Goal: Task Accomplishment & Management: Use online tool/utility

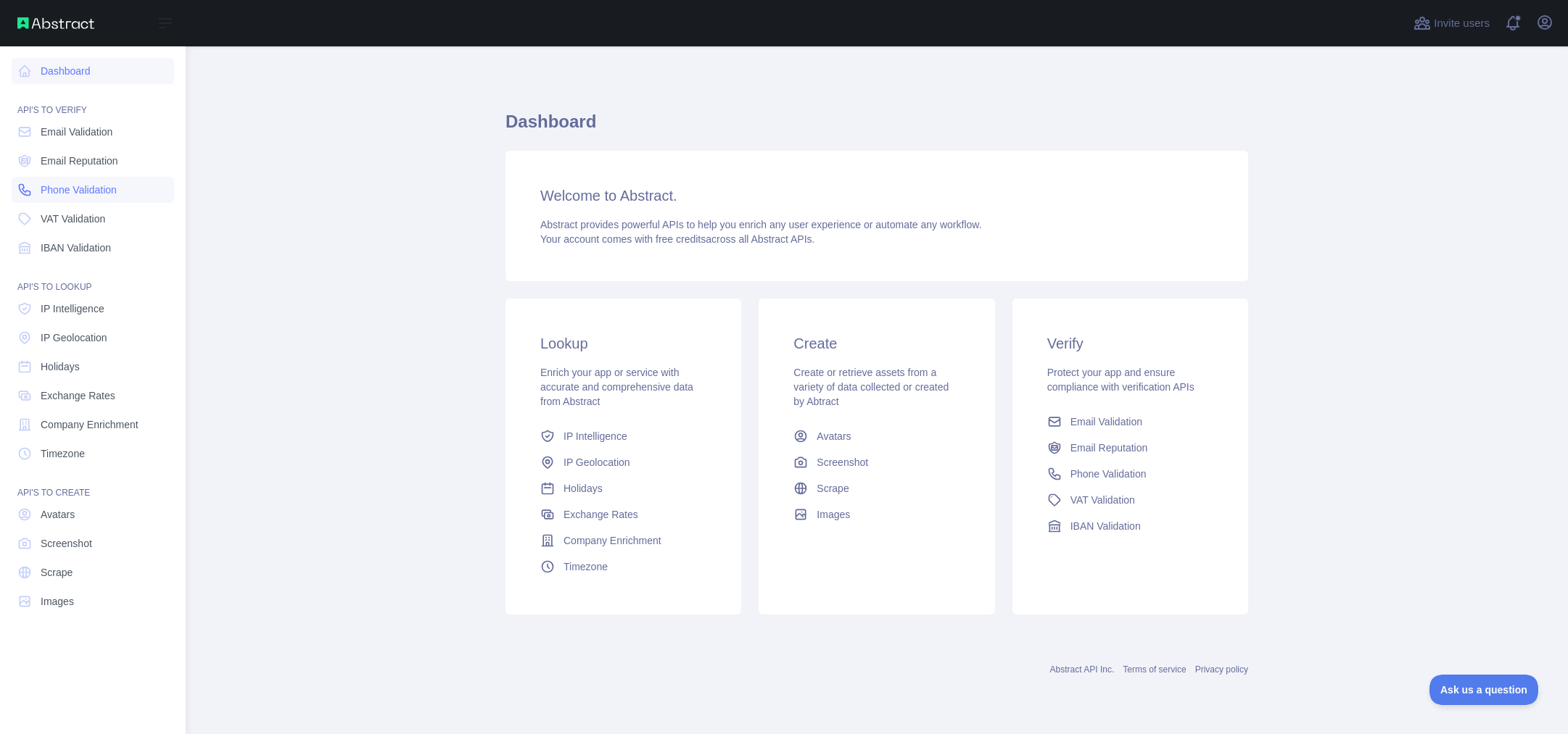
click at [50, 185] on span "Phone Validation" at bounding box center [78, 189] width 76 height 14
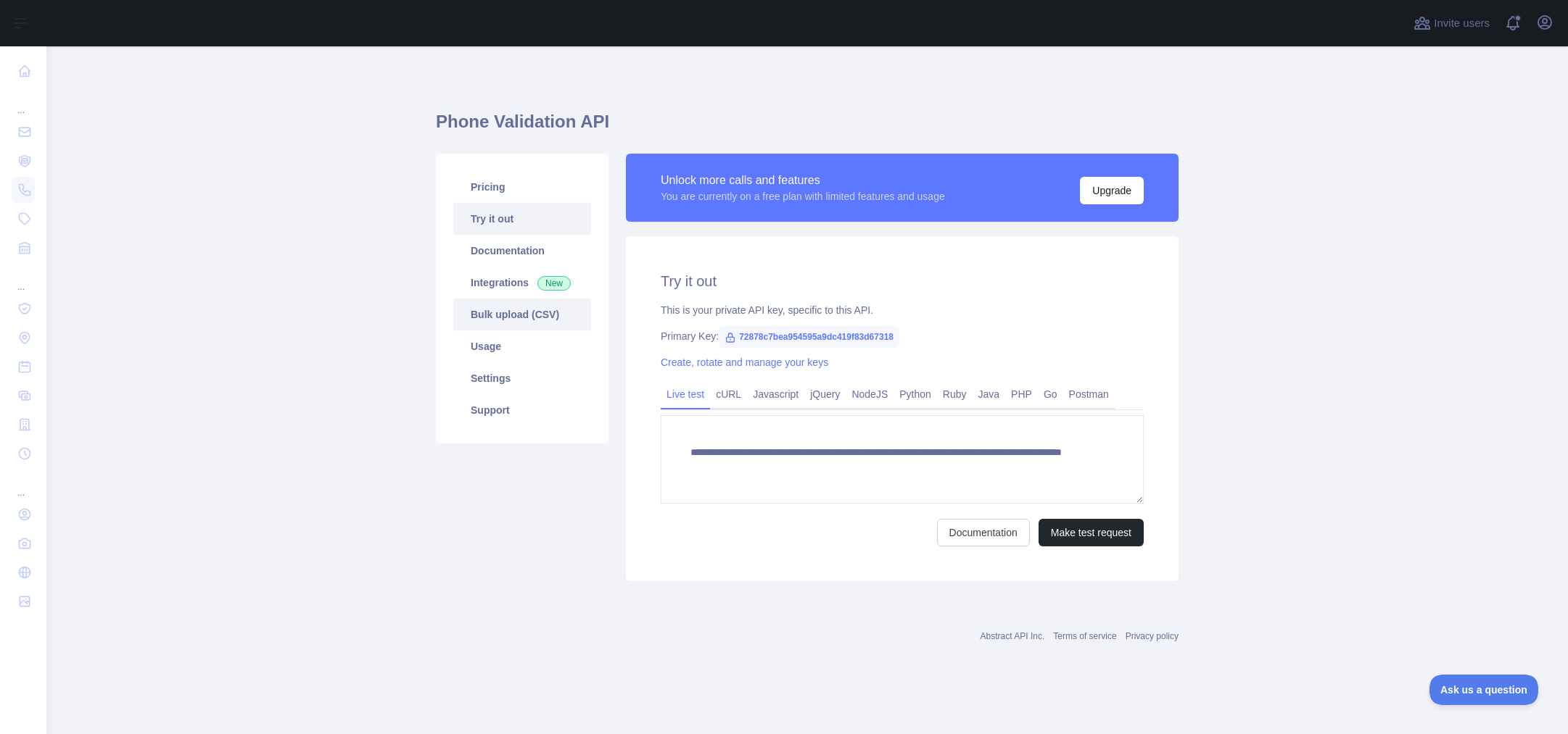
click at [505, 319] on link "Bulk upload (CSV)" at bounding box center [522, 314] width 138 height 32
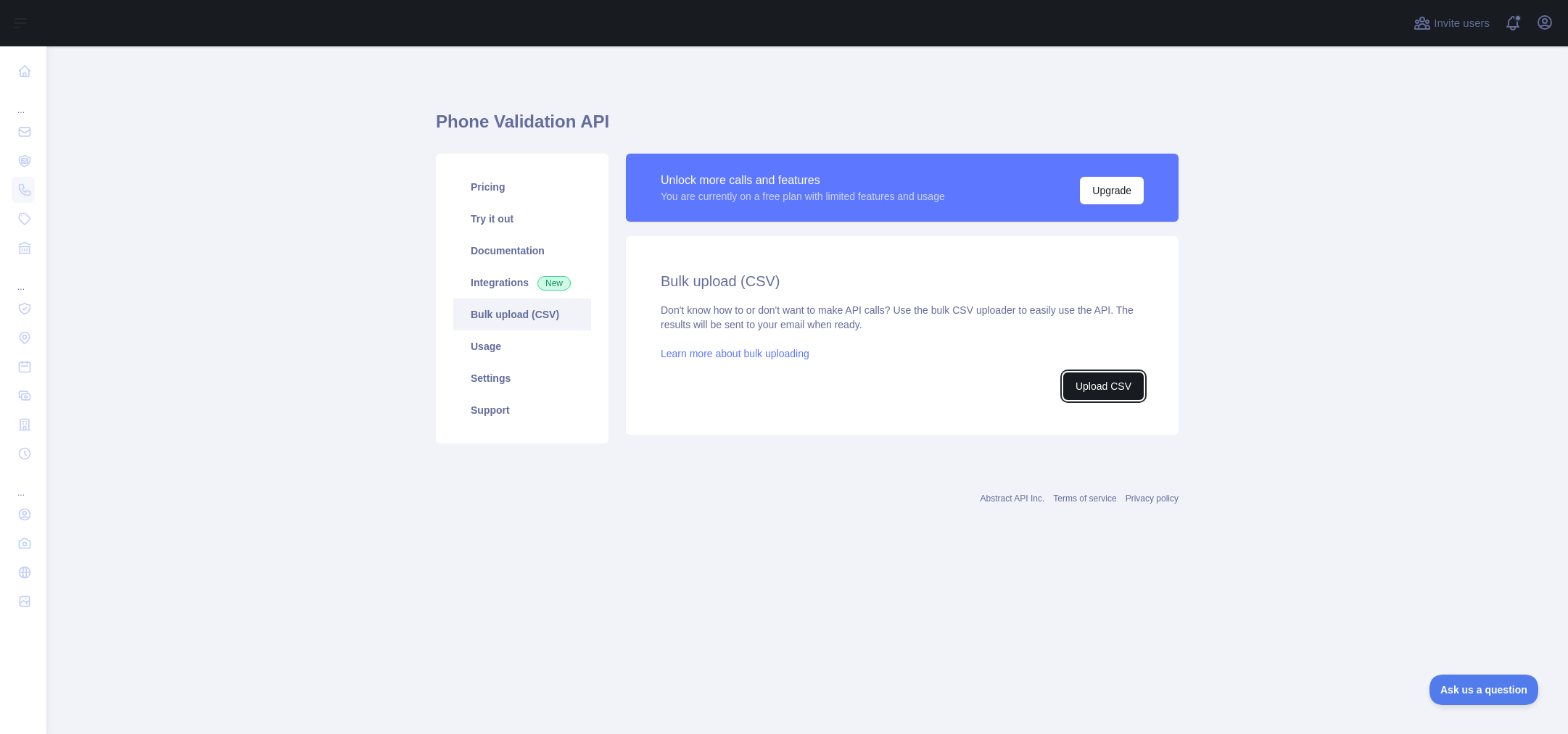
click at [1066, 379] on button "Upload CSV" at bounding box center [1104, 386] width 81 height 28
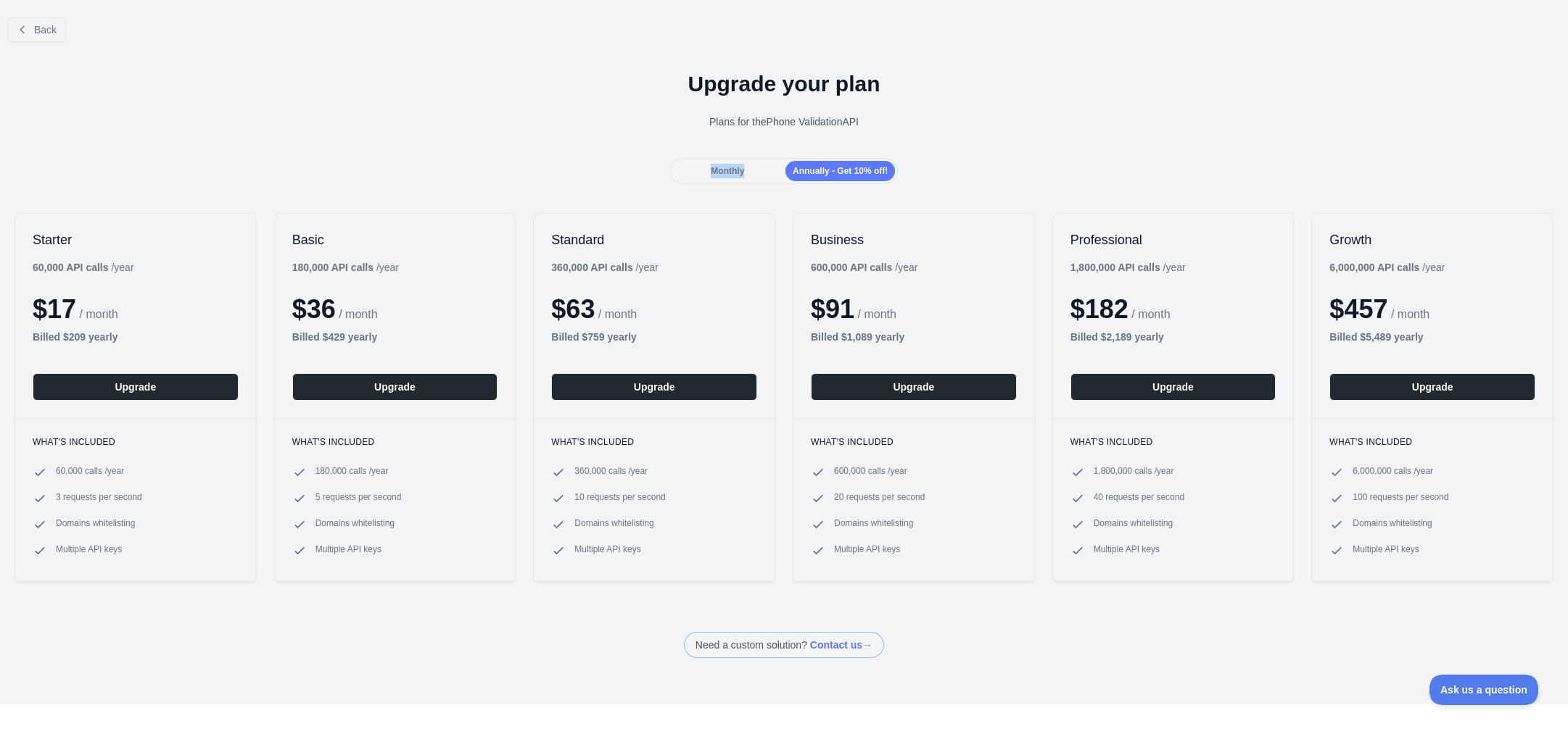
click at [693, 178] on div "Monthly" at bounding box center [728, 171] width 110 height 20
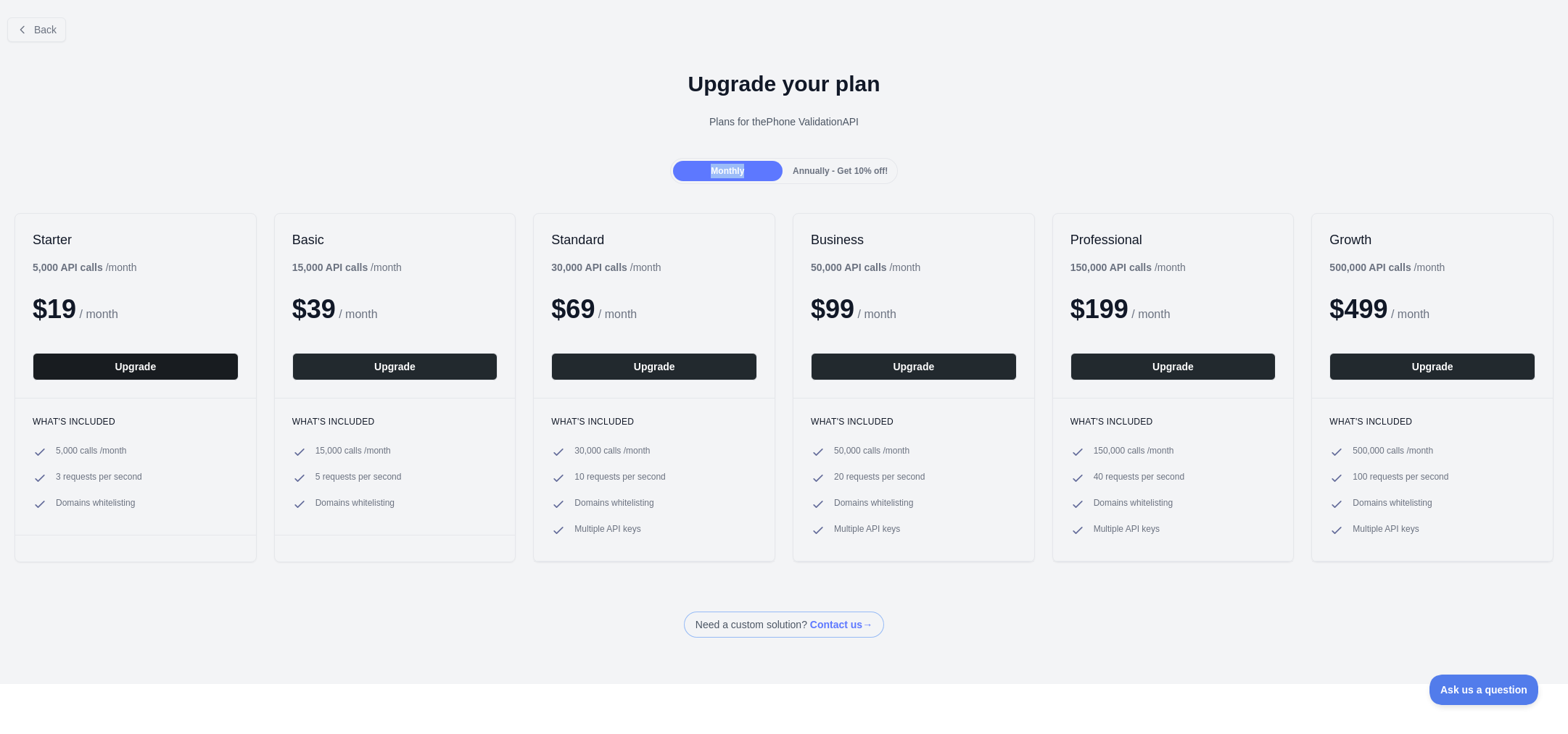
click at [149, 372] on button "Upgrade" at bounding box center [136, 366] width 206 height 28
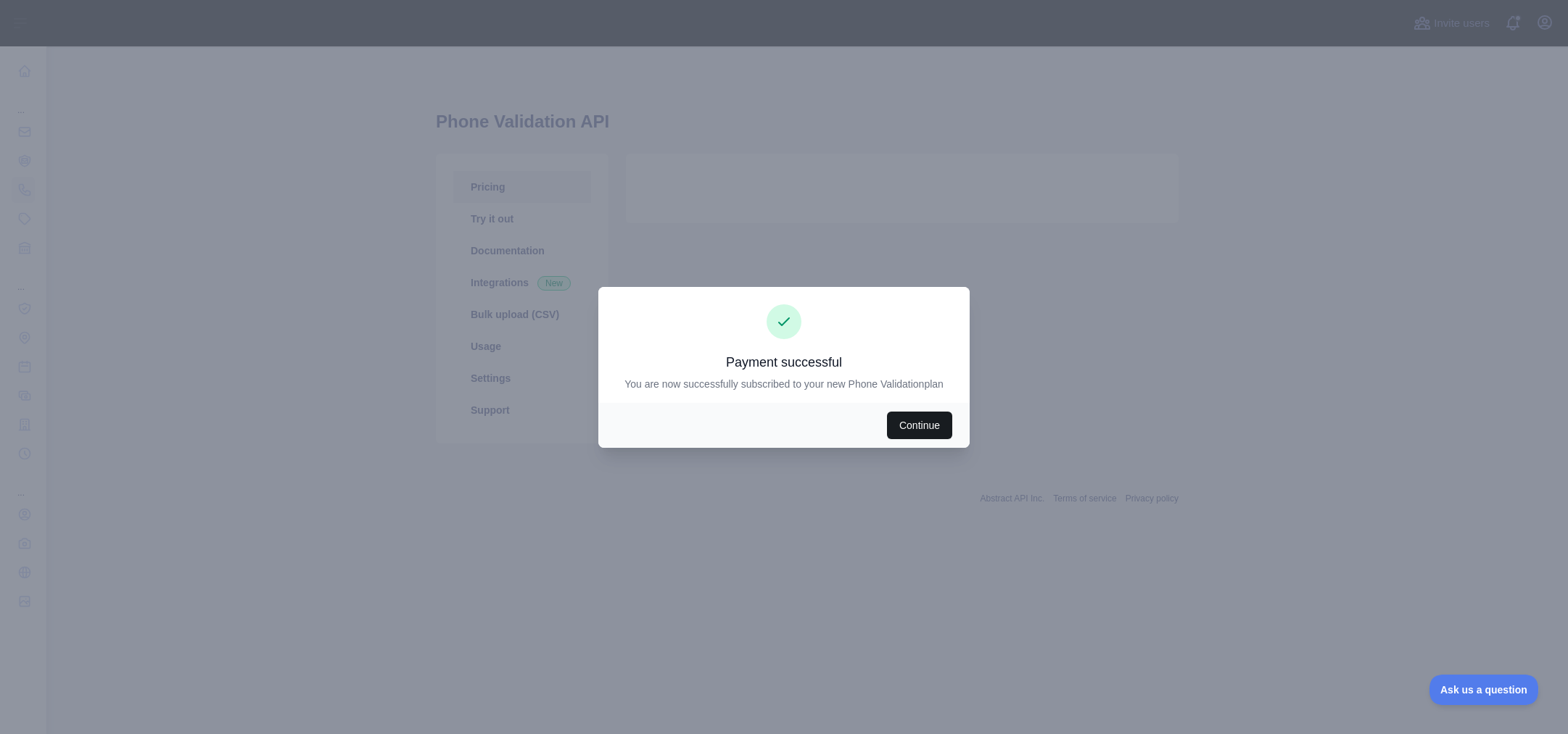
click at [932, 425] on button "Continue" at bounding box center [919, 425] width 65 height 28
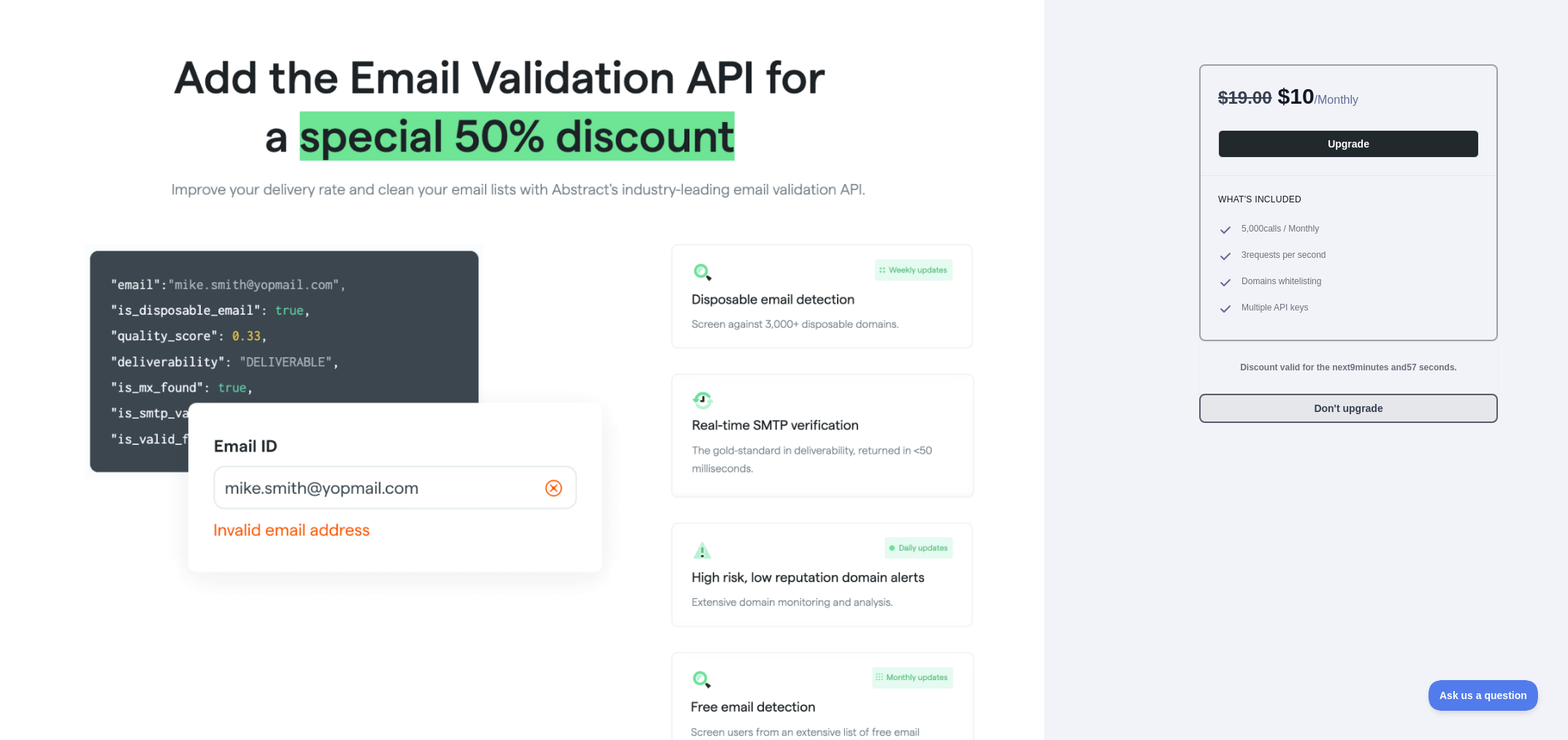
click at [1354, 411] on button "Don't upgrade" at bounding box center [1349, 408] width 298 height 29
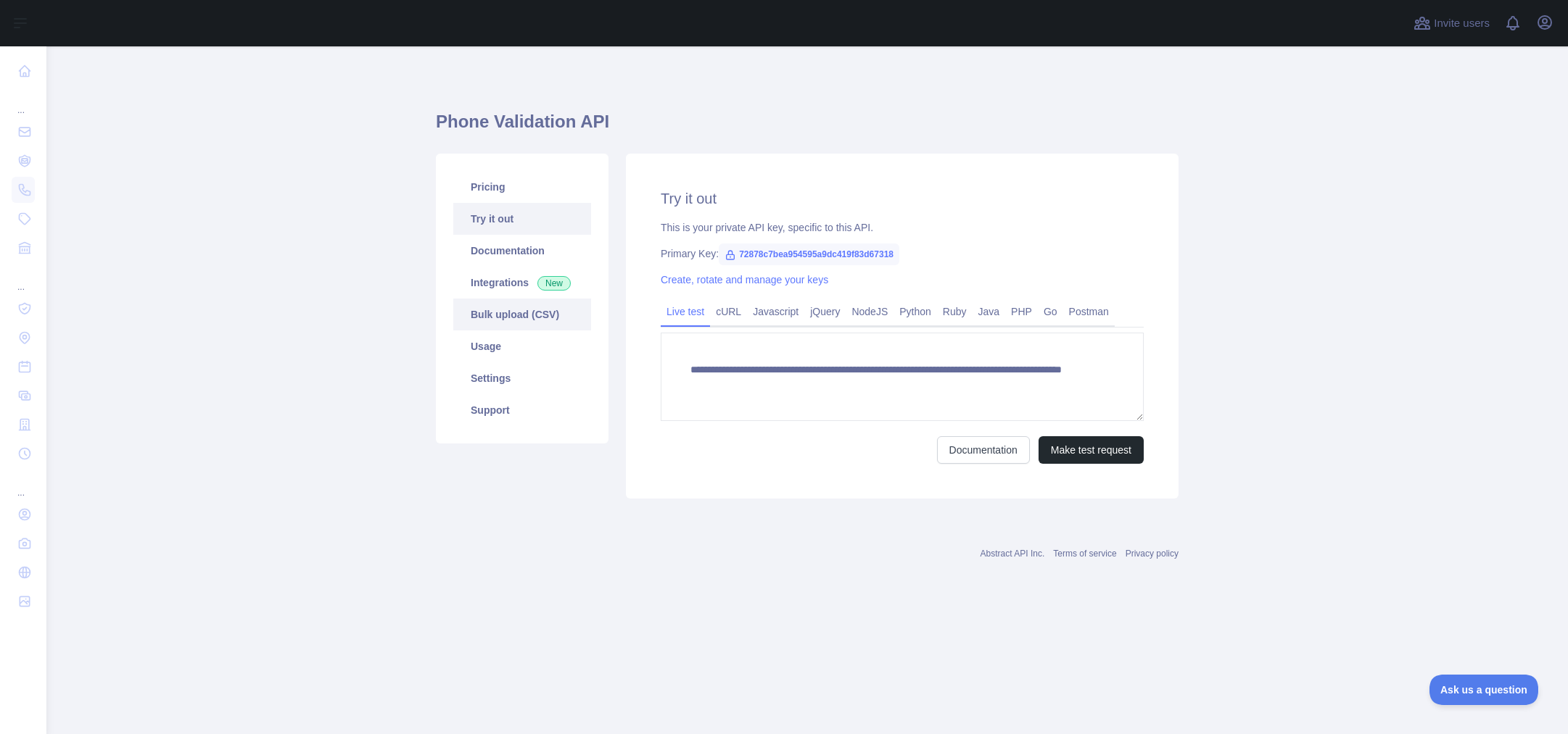
click at [517, 319] on link "Bulk upload (CSV)" at bounding box center [522, 314] width 138 height 32
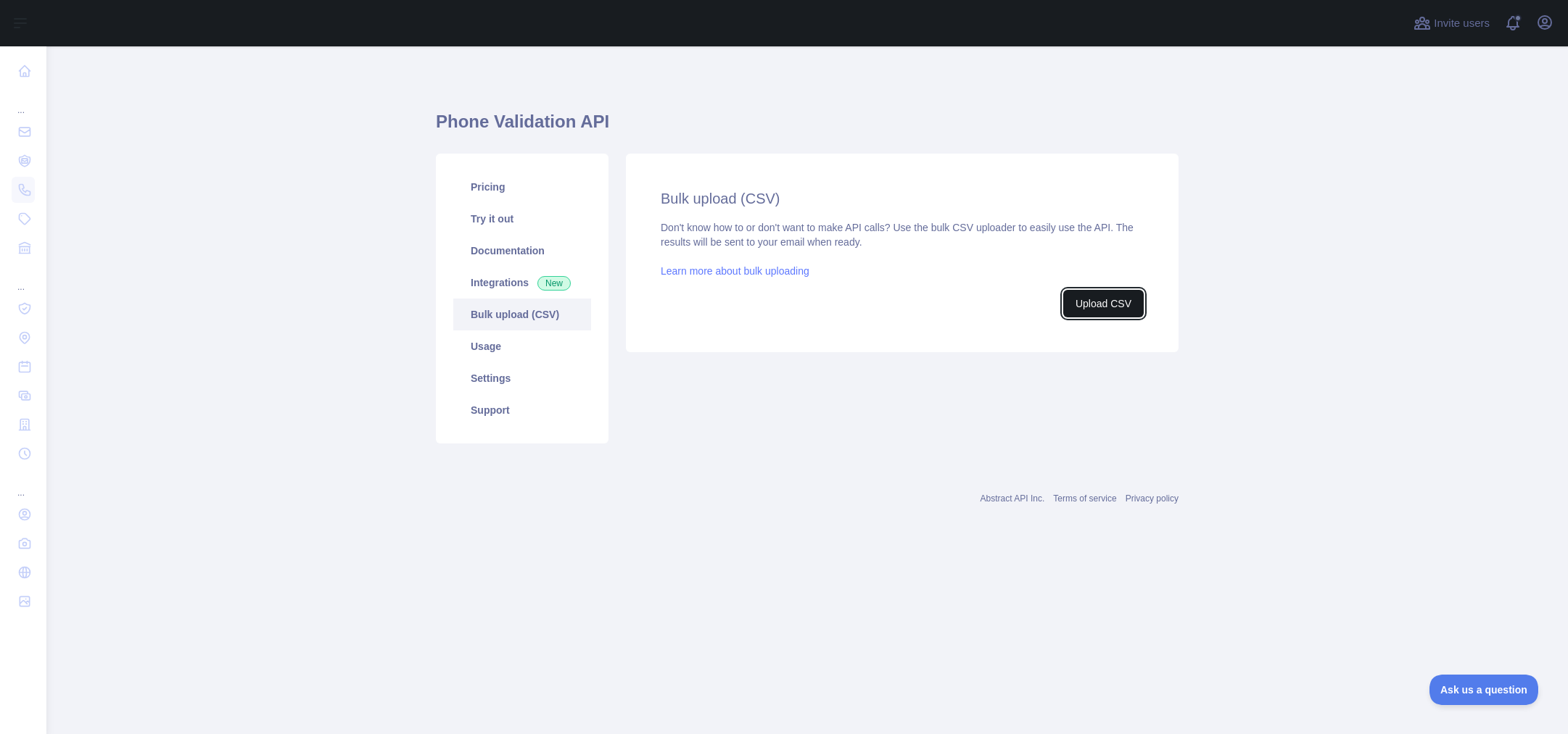
click at [1078, 299] on button "Upload CSV" at bounding box center [1104, 304] width 81 height 28
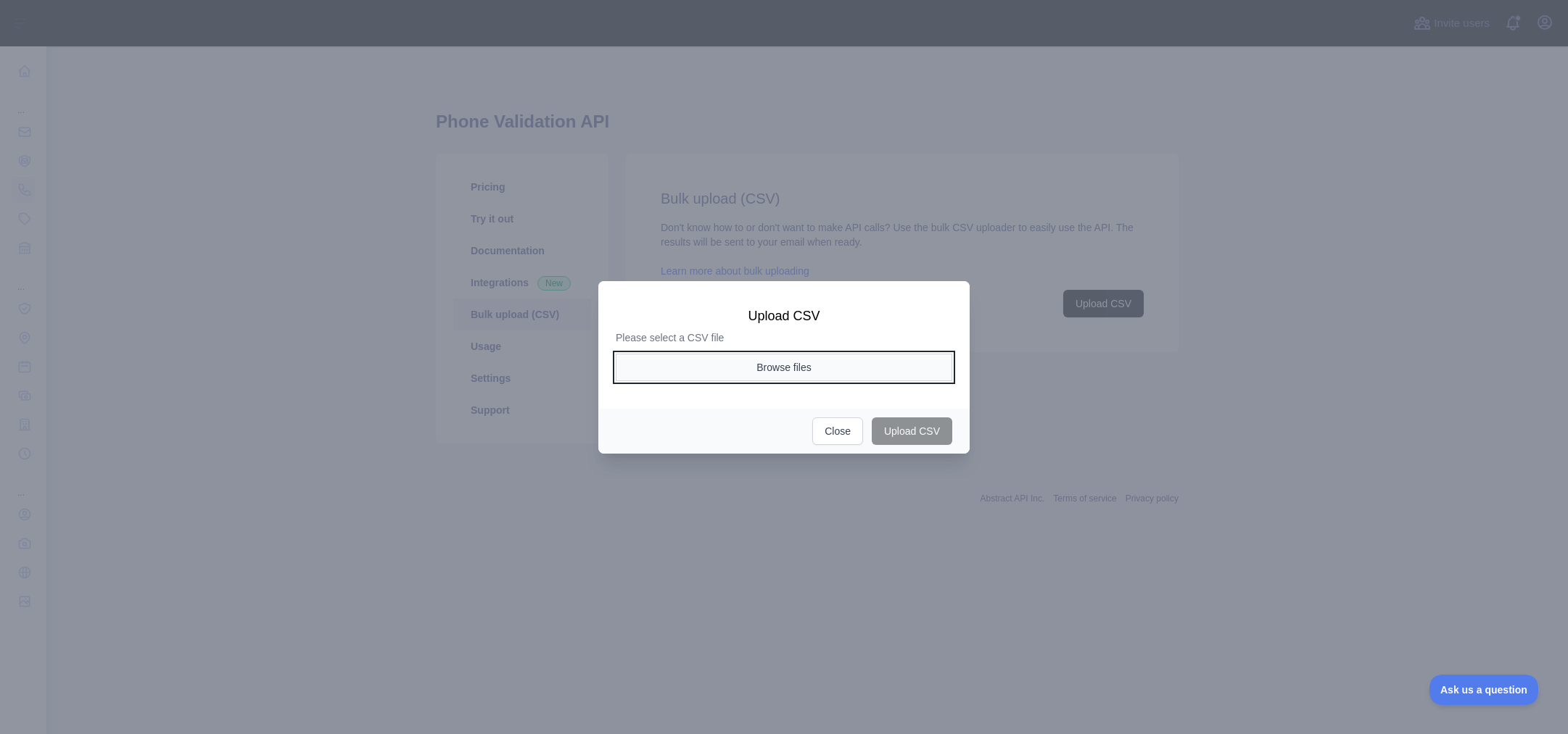
click at [819, 371] on button "Browse files" at bounding box center [784, 367] width 337 height 28
click at [849, 366] on button "Browse files" at bounding box center [784, 367] width 337 height 28
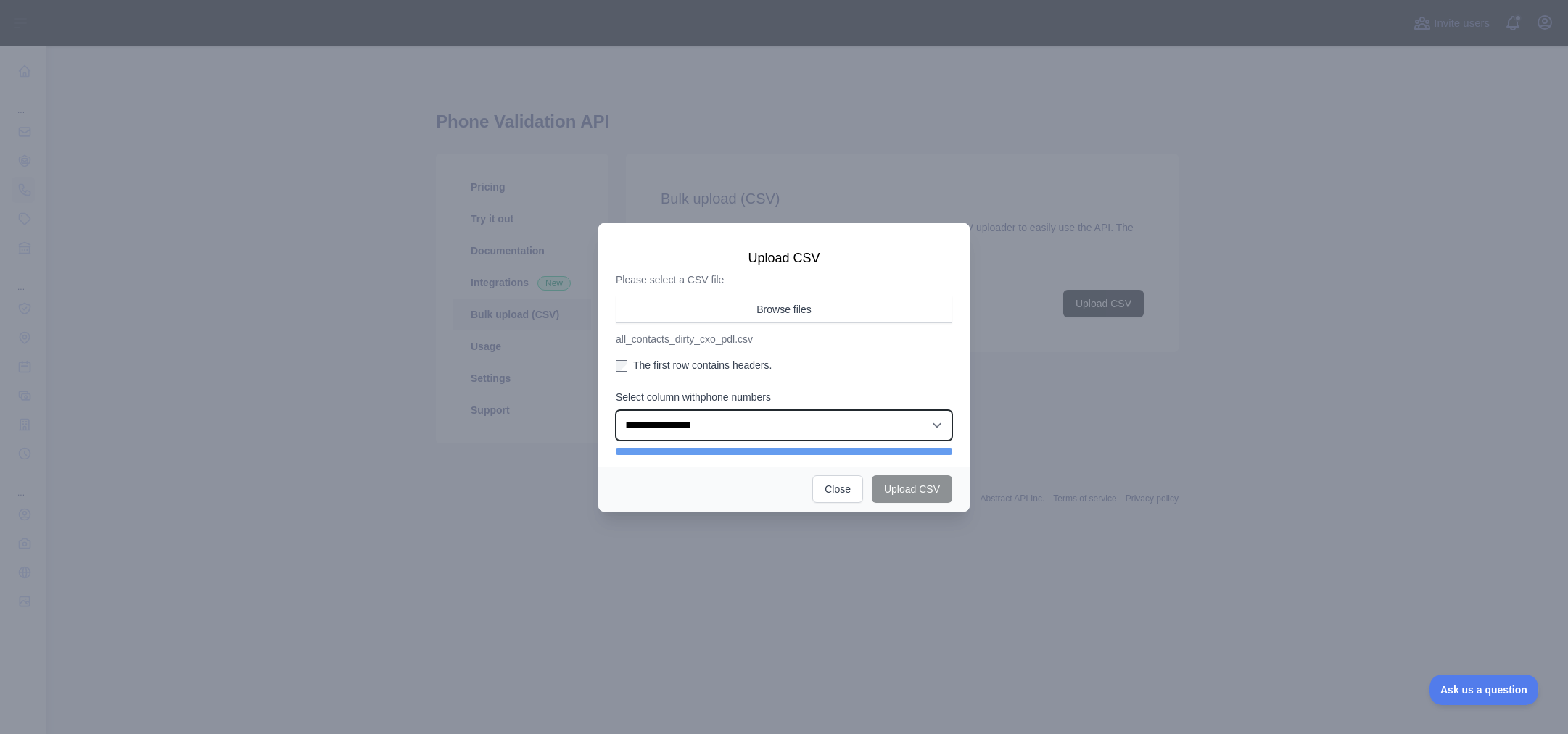
click at [939, 423] on select "**********" at bounding box center [784, 425] width 337 height 31
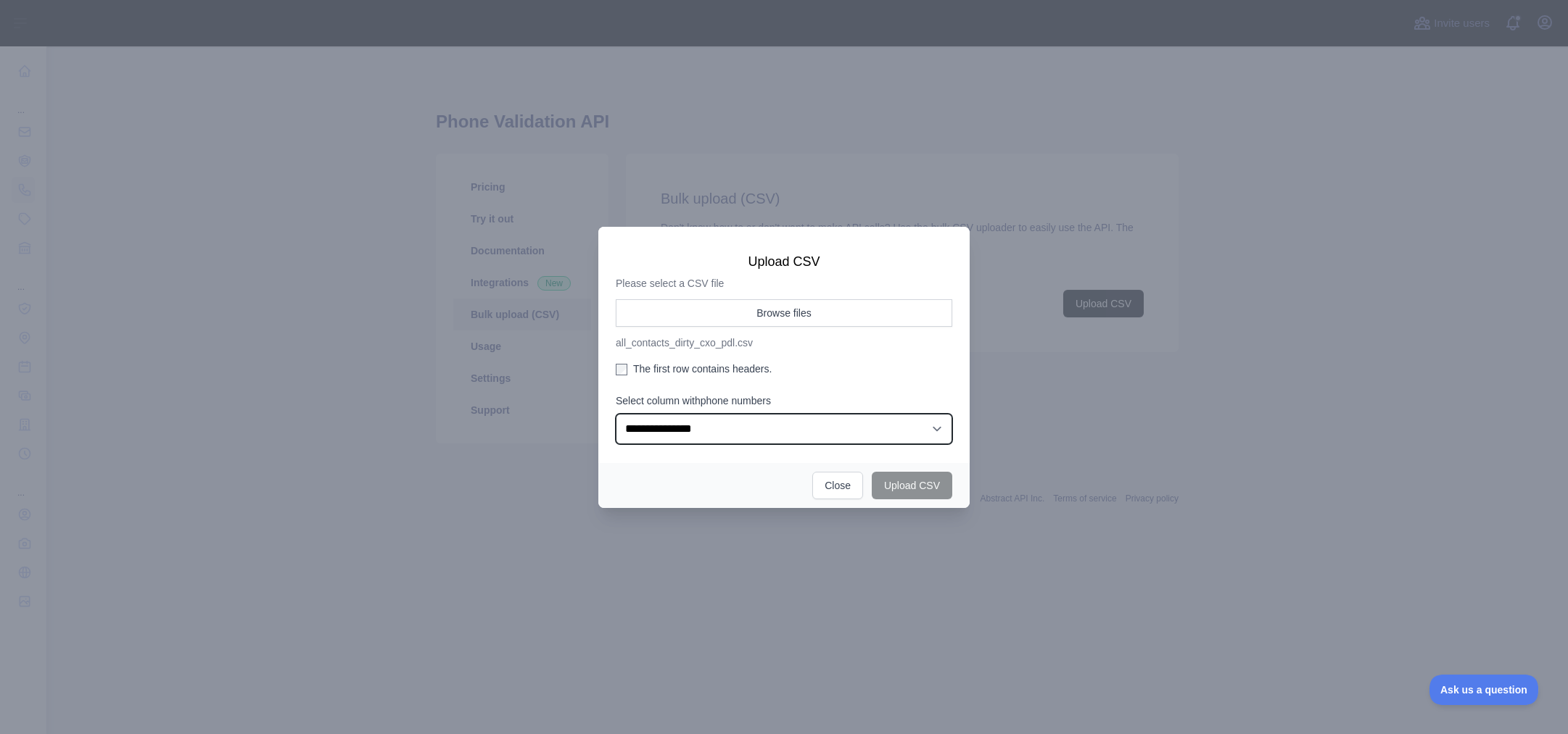
select select "**"
click at [616, 414] on select "**********" at bounding box center [784, 429] width 337 height 31
click at [927, 483] on button "Upload CSV" at bounding box center [912, 486] width 81 height 28
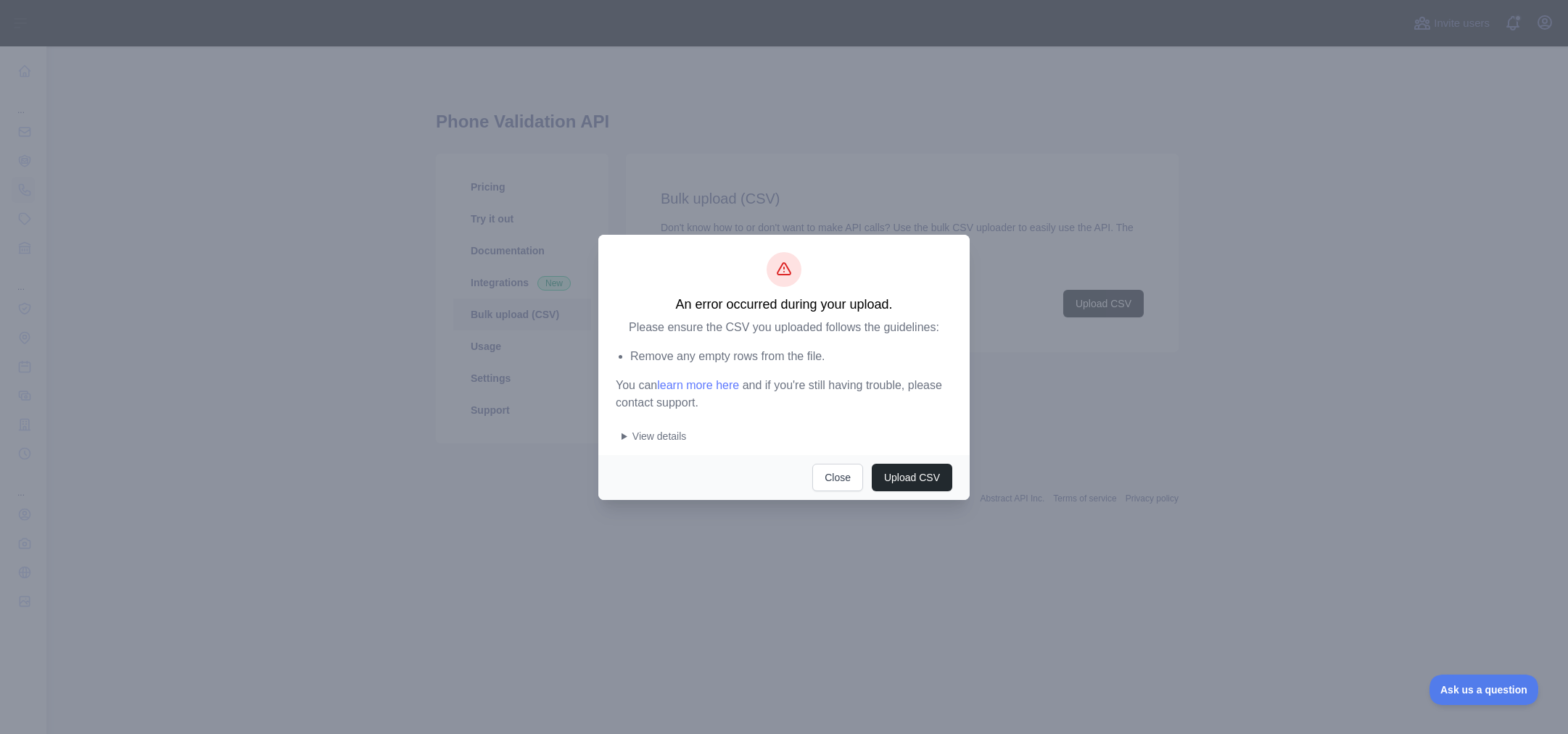
click at [629, 436] on summary "View details" at bounding box center [787, 436] width 331 height 14
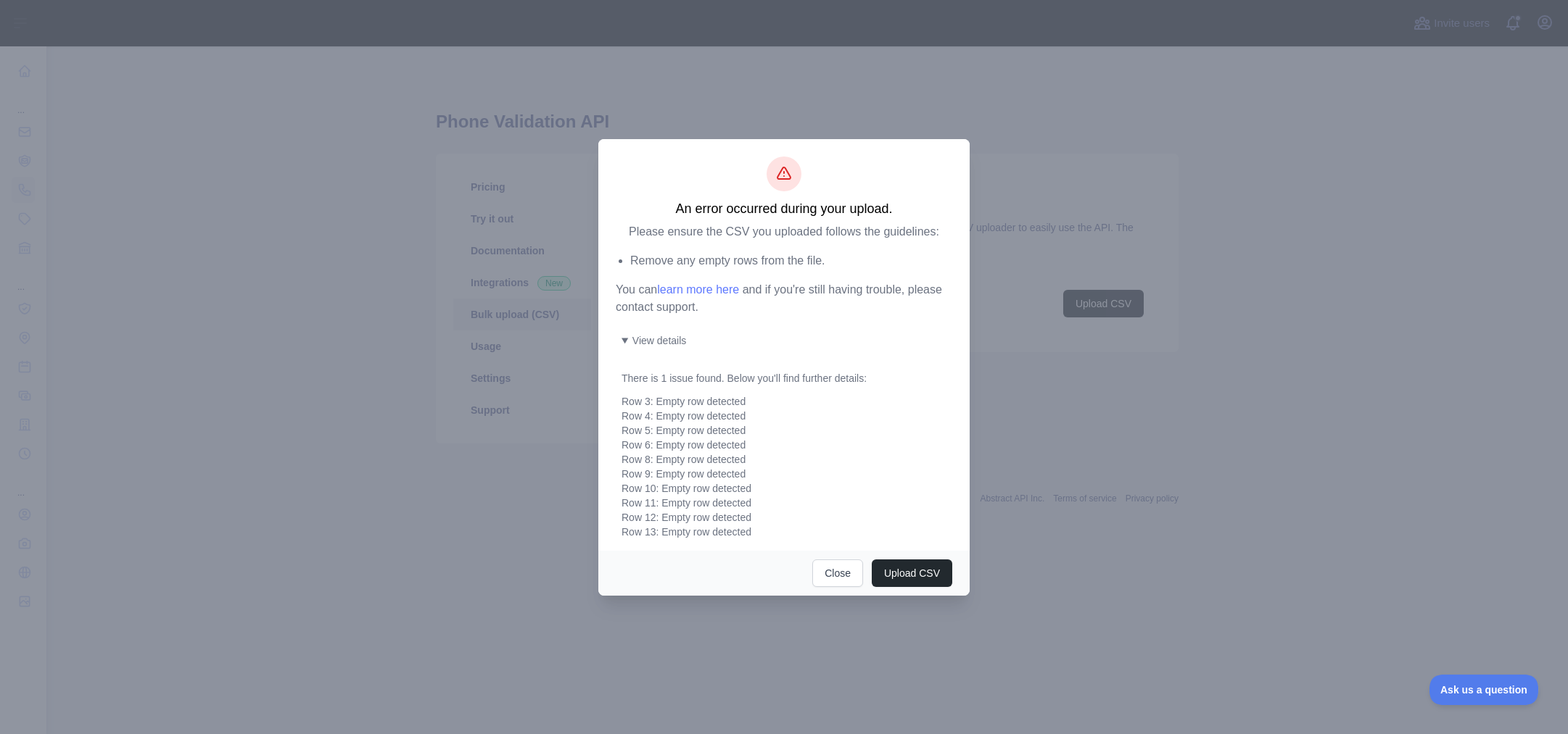
scroll to position [580, 0]
click at [834, 577] on button "Close" at bounding box center [837, 573] width 51 height 28
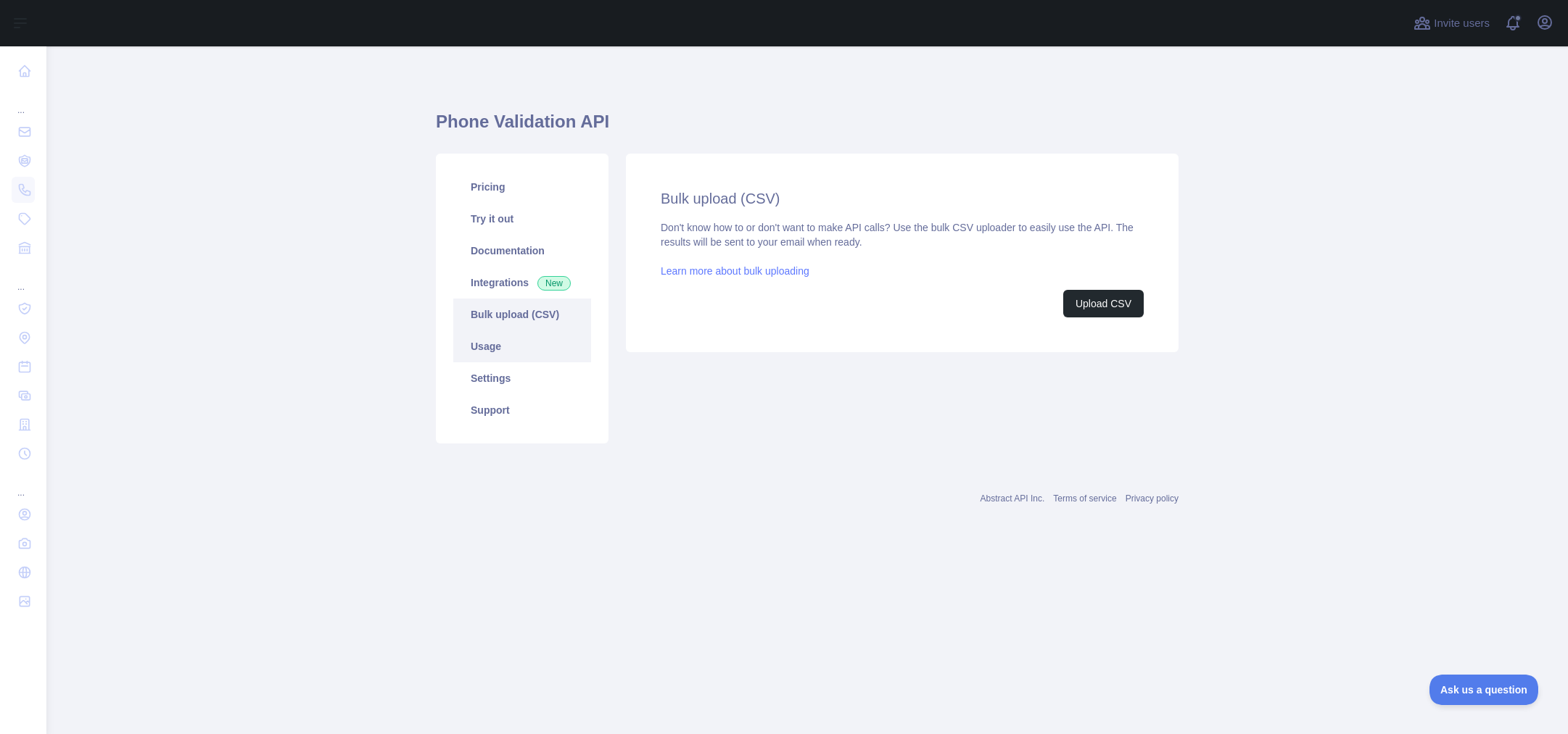
click at [541, 355] on link "Usage" at bounding box center [522, 346] width 138 height 32
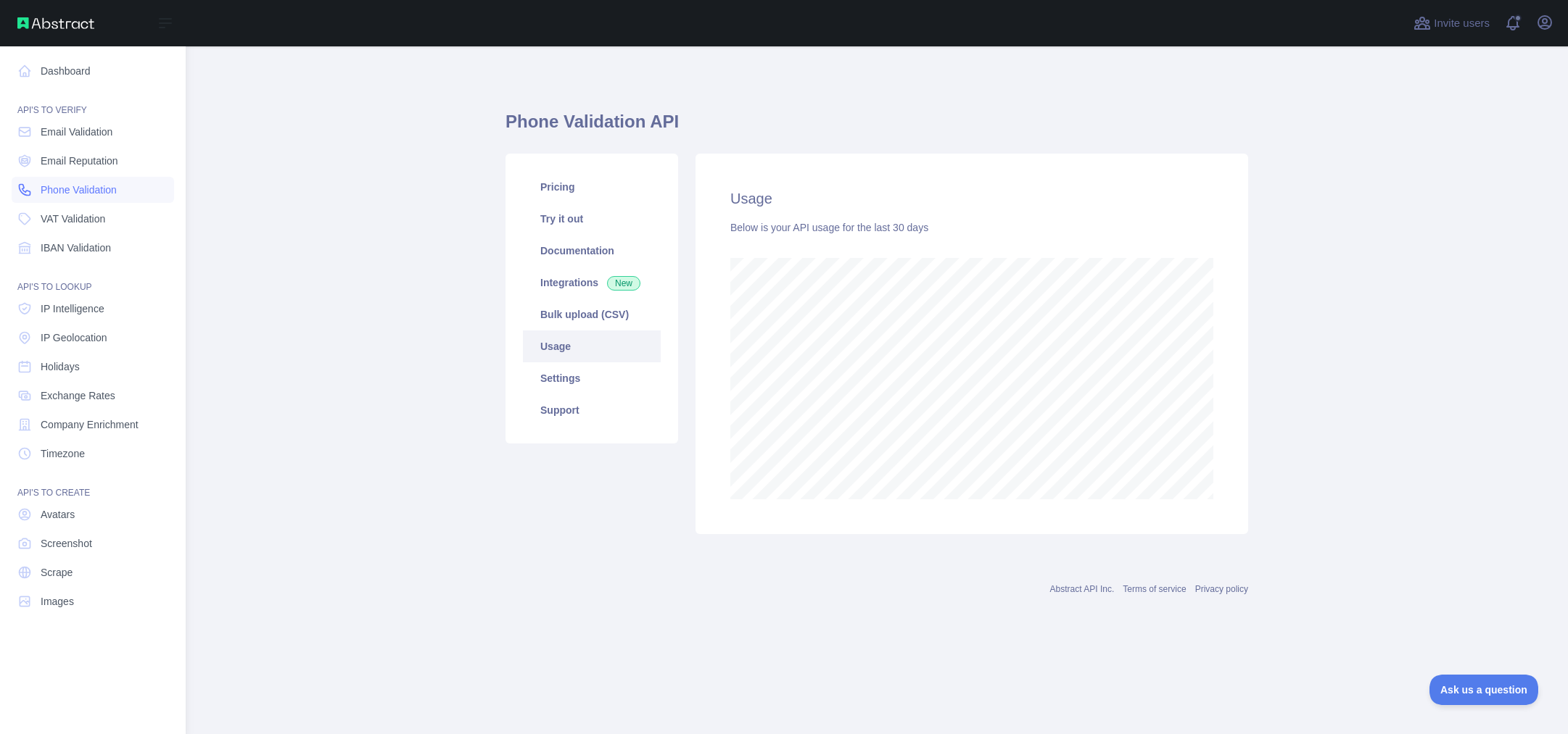
scroll to position [724174, 723845]
click at [77, 84] on link "Dashboard" at bounding box center [93, 71] width 163 height 26
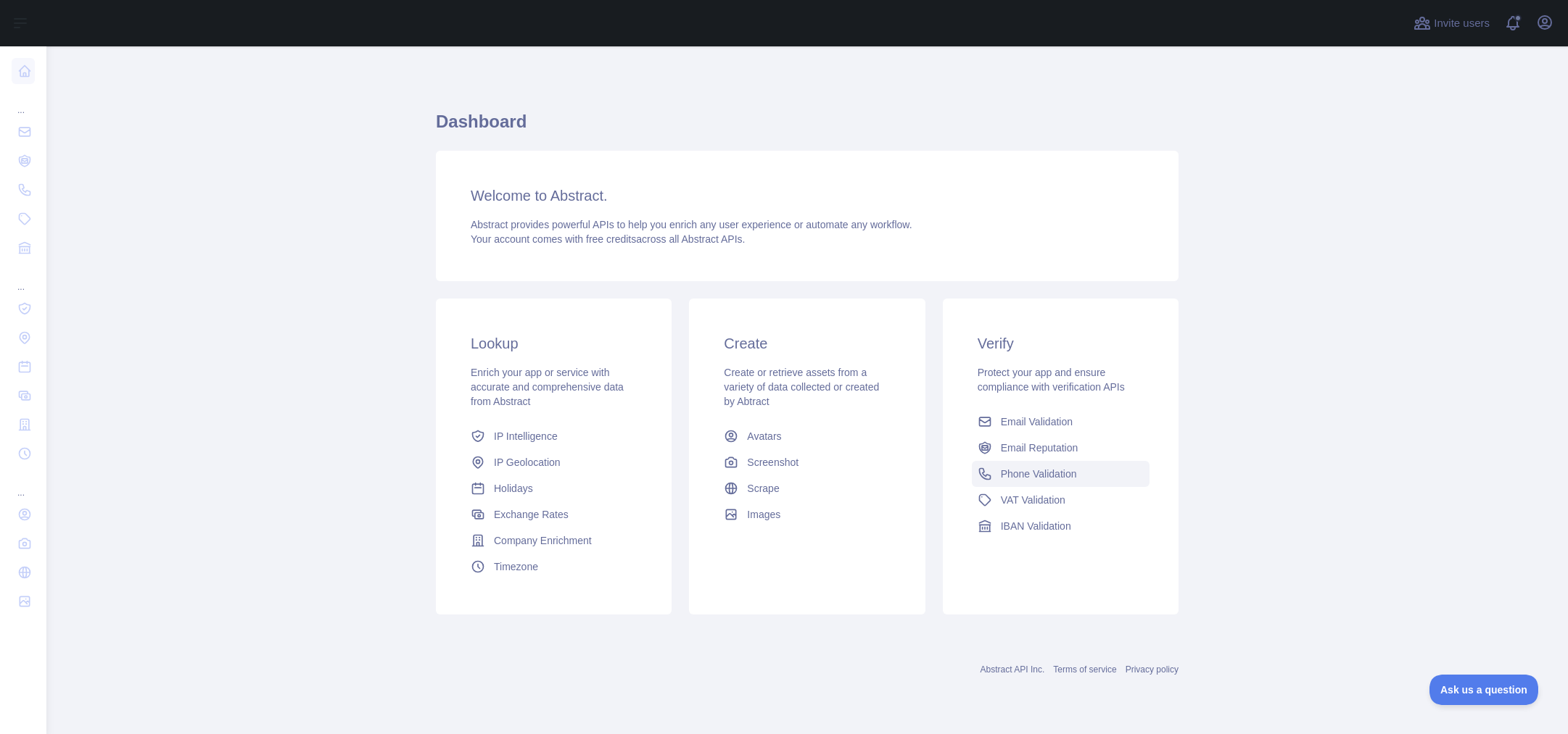
click at [1085, 480] on link "Phone Validation" at bounding box center [1061, 474] width 178 height 26
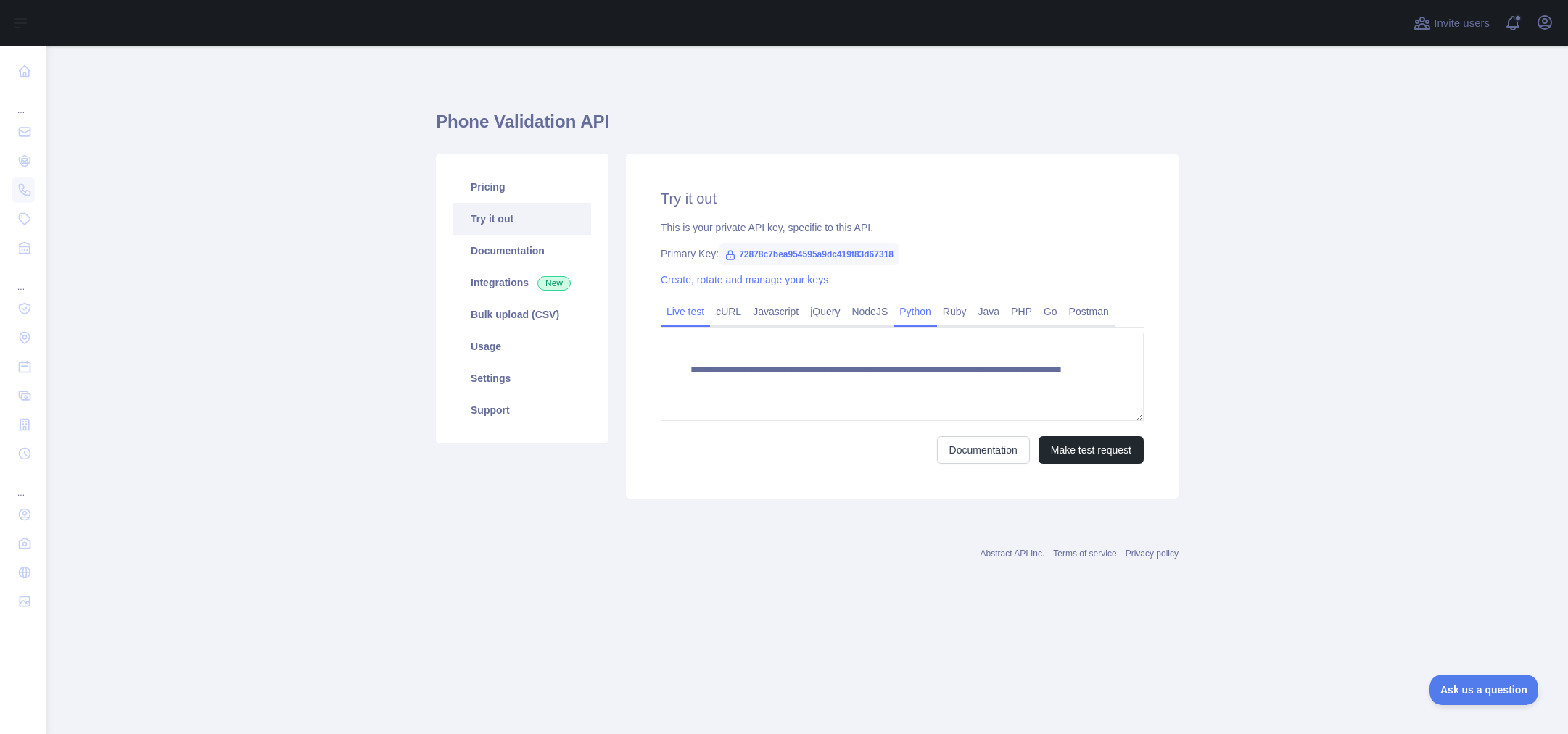
click at [937, 315] on link "Python" at bounding box center [915, 311] width 43 height 23
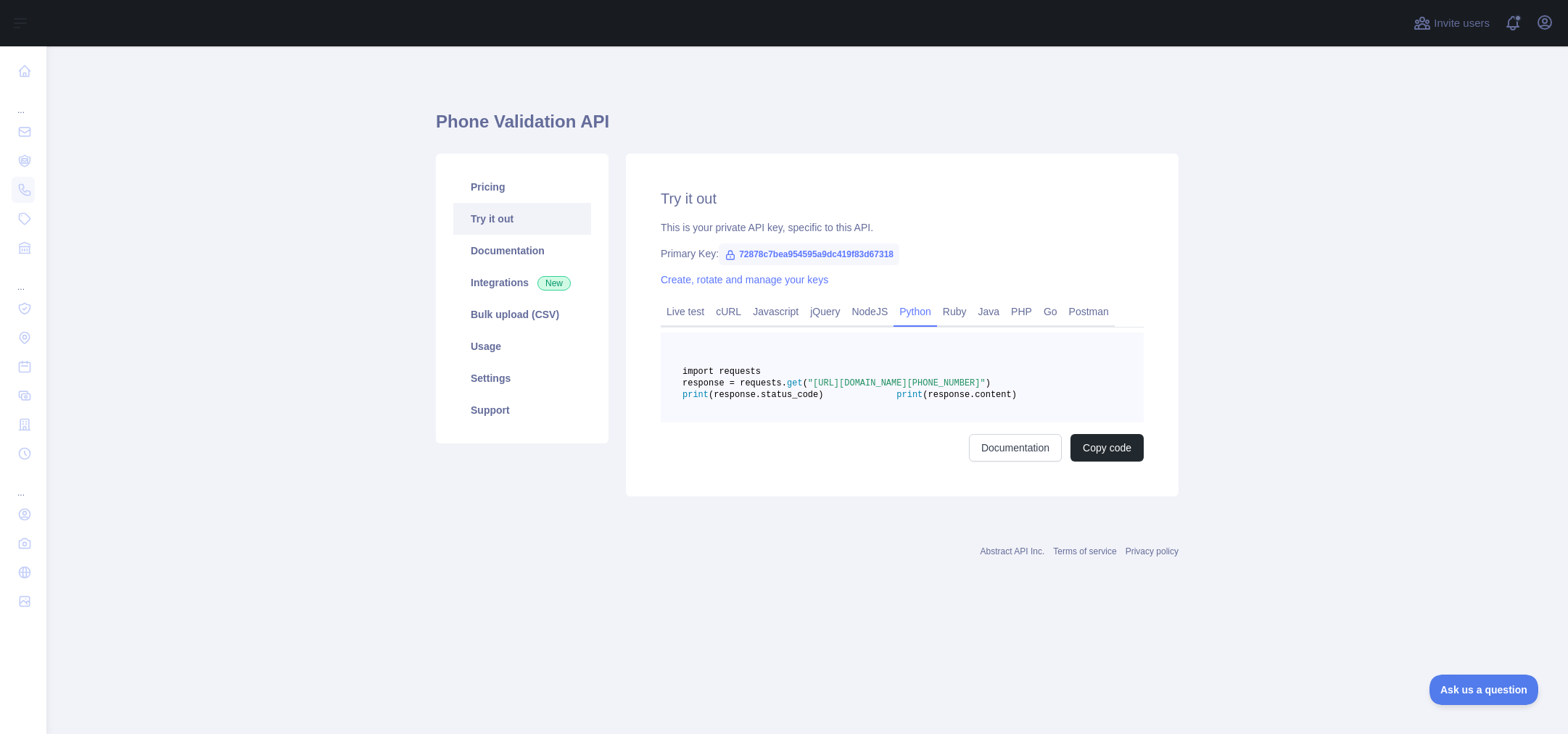
drag, startPoint x: 903, startPoint y: 438, endPoint x: 773, endPoint y: 368, distance: 147.6
click at [774, 369] on pre "import requests response = requests. get ( "[URL][DOMAIN_NAME][PHONE_NUMBER]" )…" at bounding box center [902, 377] width 483 height 90
click at [809, 389] on span ""[URL][DOMAIN_NAME][PHONE_NUMBER]"" at bounding box center [897, 383] width 178 height 10
drag, startPoint x: 759, startPoint y: 376, endPoint x: 941, endPoint y: 442, distance: 193.6
click at [955, 423] on pre "import requests response = requests. get ( "[URL][DOMAIN_NAME][PHONE_NUMBER]" )…" at bounding box center [902, 377] width 483 height 90
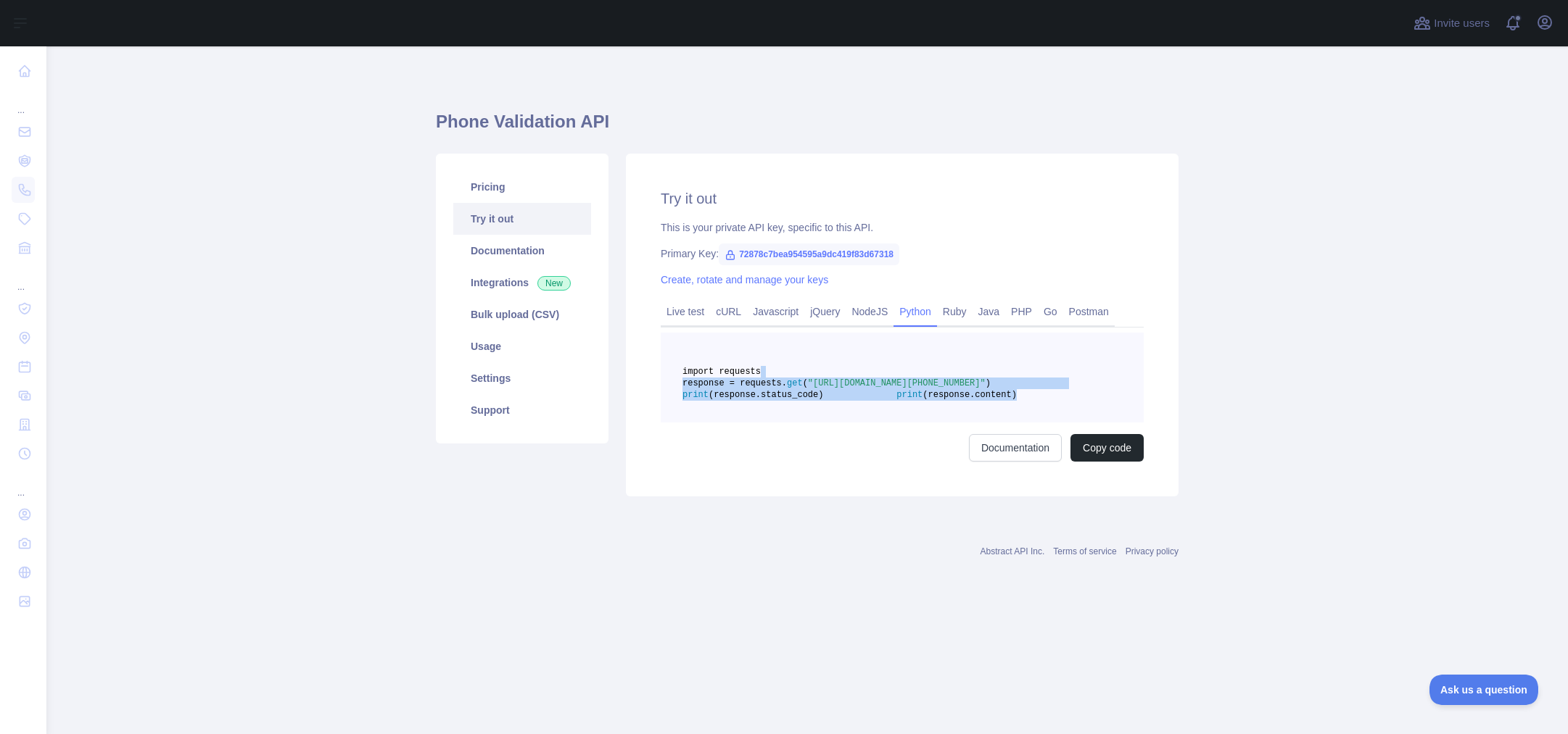
click at [941, 423] on pre "import requests response = requests. get ( "[URL][DOMAIN_NAME][PHONE_NUMBER]" )…" at bounding box center [902, 377] width 483 height 90
drag, startPoint x: 901, startPoint y: 431, endPoint x: 658, endPoint y: 362, distance: 252.6
click at [658, 362] on div "Try it out This is your private API key, specific to this API. Primary Key: 728…" at bounding box center [902, 325] width 552 height 343
copy code "import requests response = requests. get ( "[URL][DOMAIN_NAME][PHONE_NUMBER]" )…"
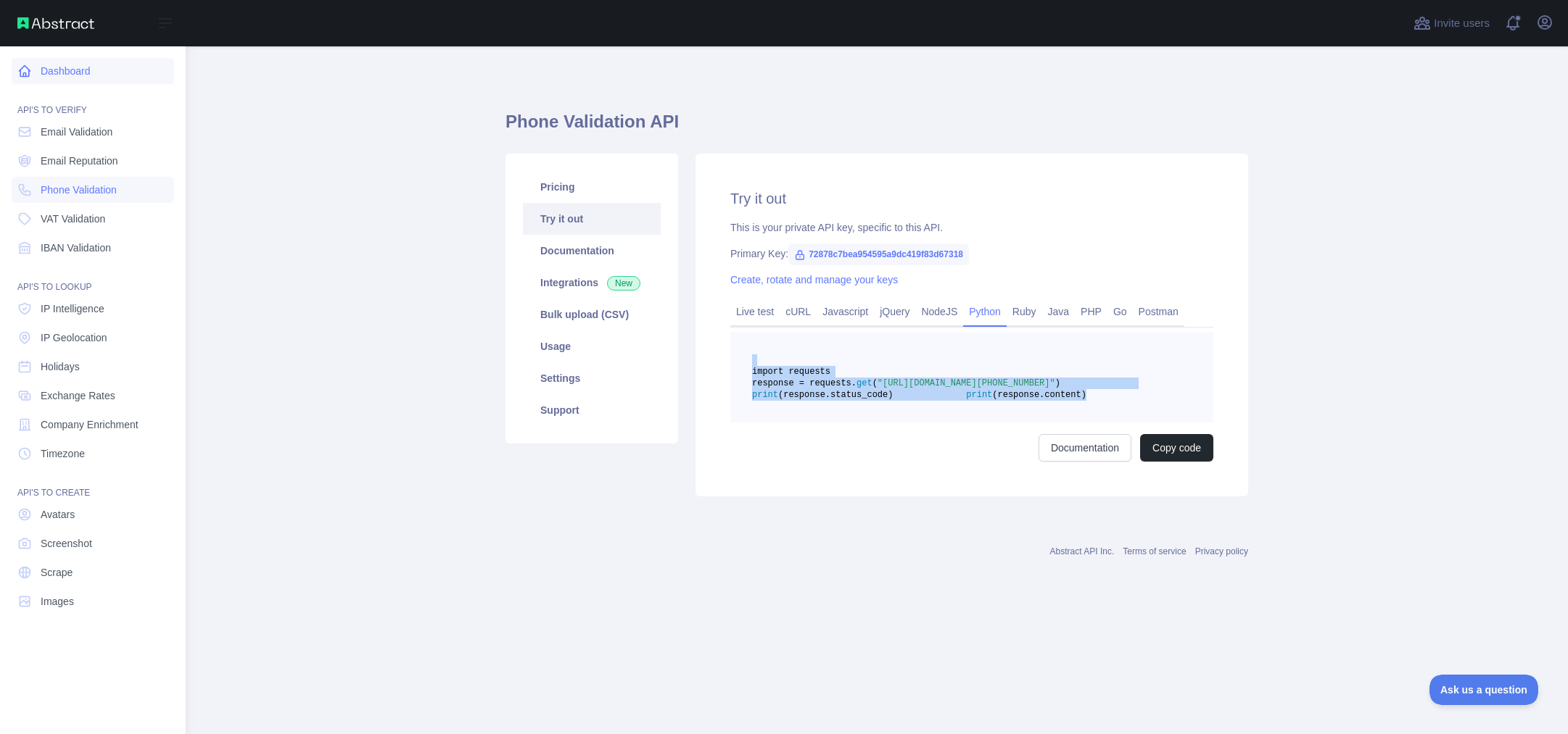
click at [94, 78] on link "Dashboard" at bounding box center [93, 71] width 163 height 26
